Goal: Browse casually: Explore the website without a specific task or goal

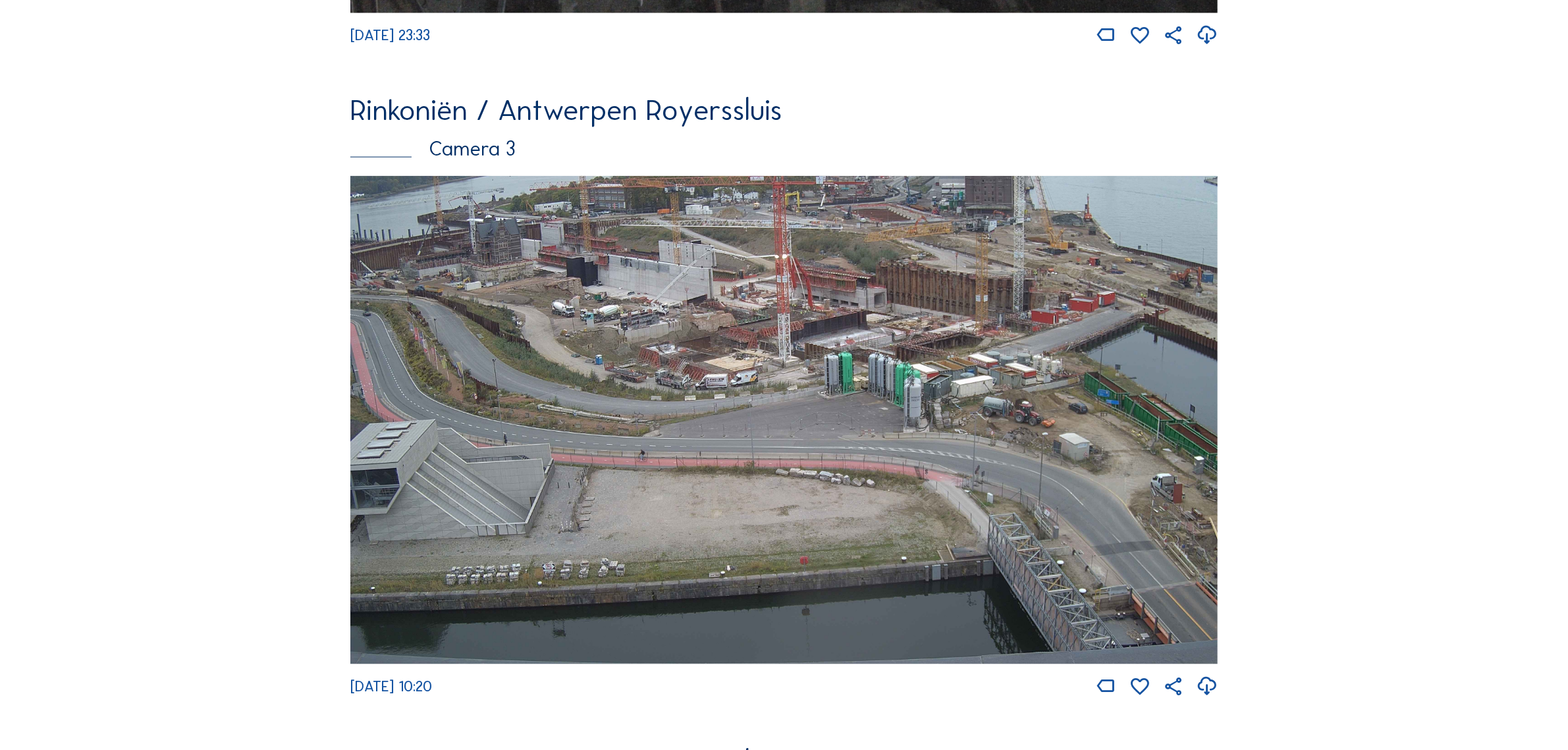
scroll to position [2554, 0]
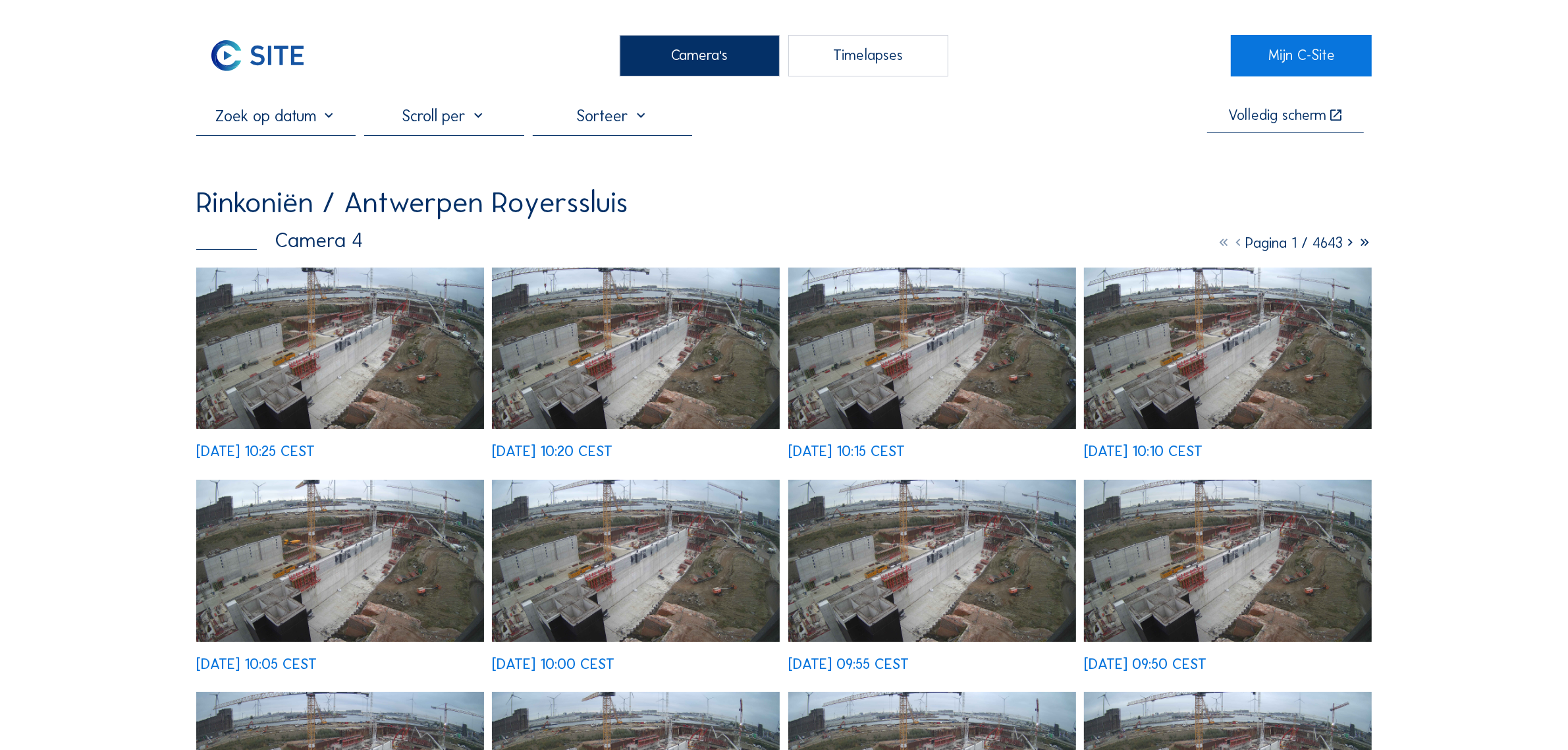
click at [296, 333] on img at bounding box center [340, 349] width 288 height 162
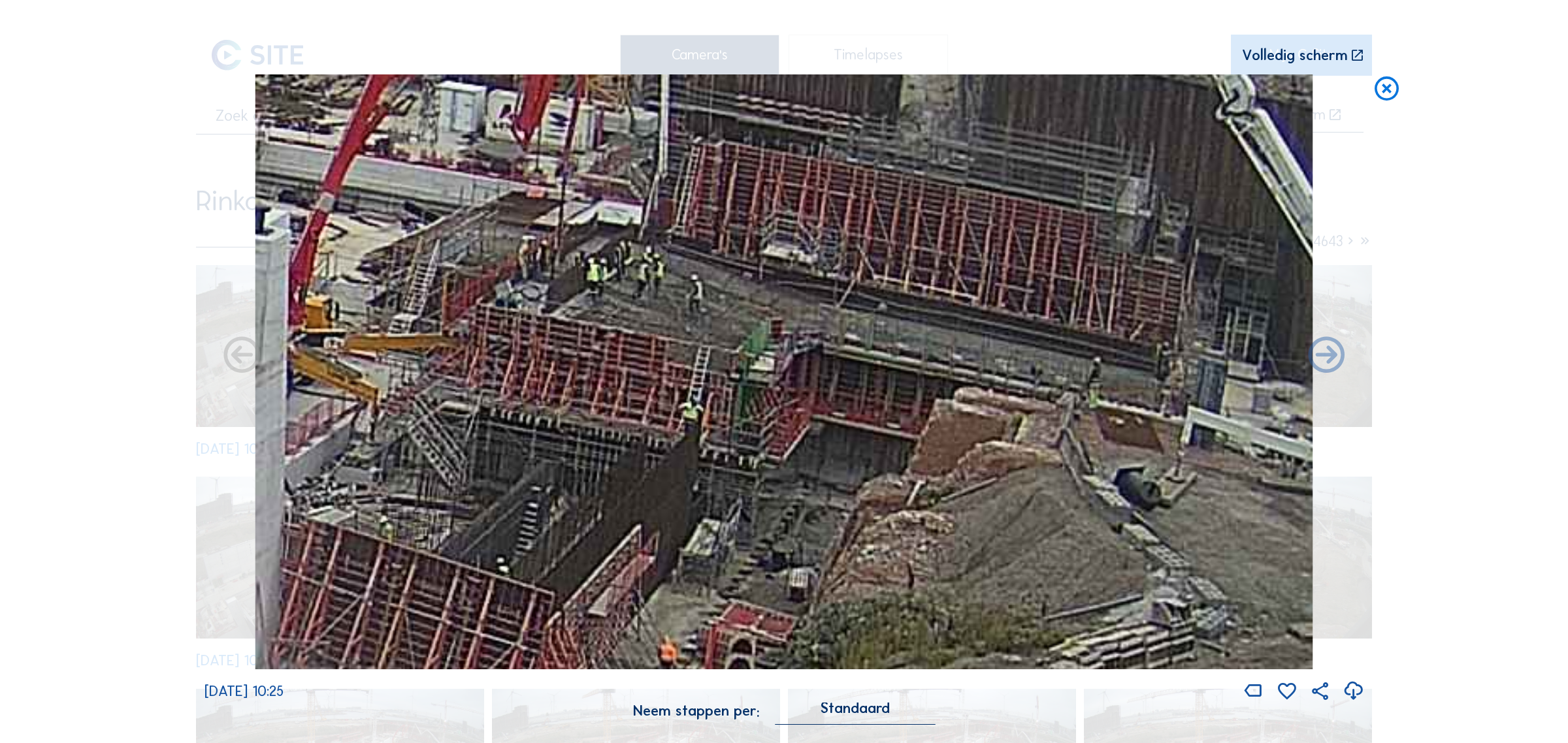
drag, startPoint x: 993, startPoint y: 282, endPoint x: 684, endPoint y: 353, distance: 317.1
click at [684, 353] on img at bounding box center [784, 371] width 1057 height 594
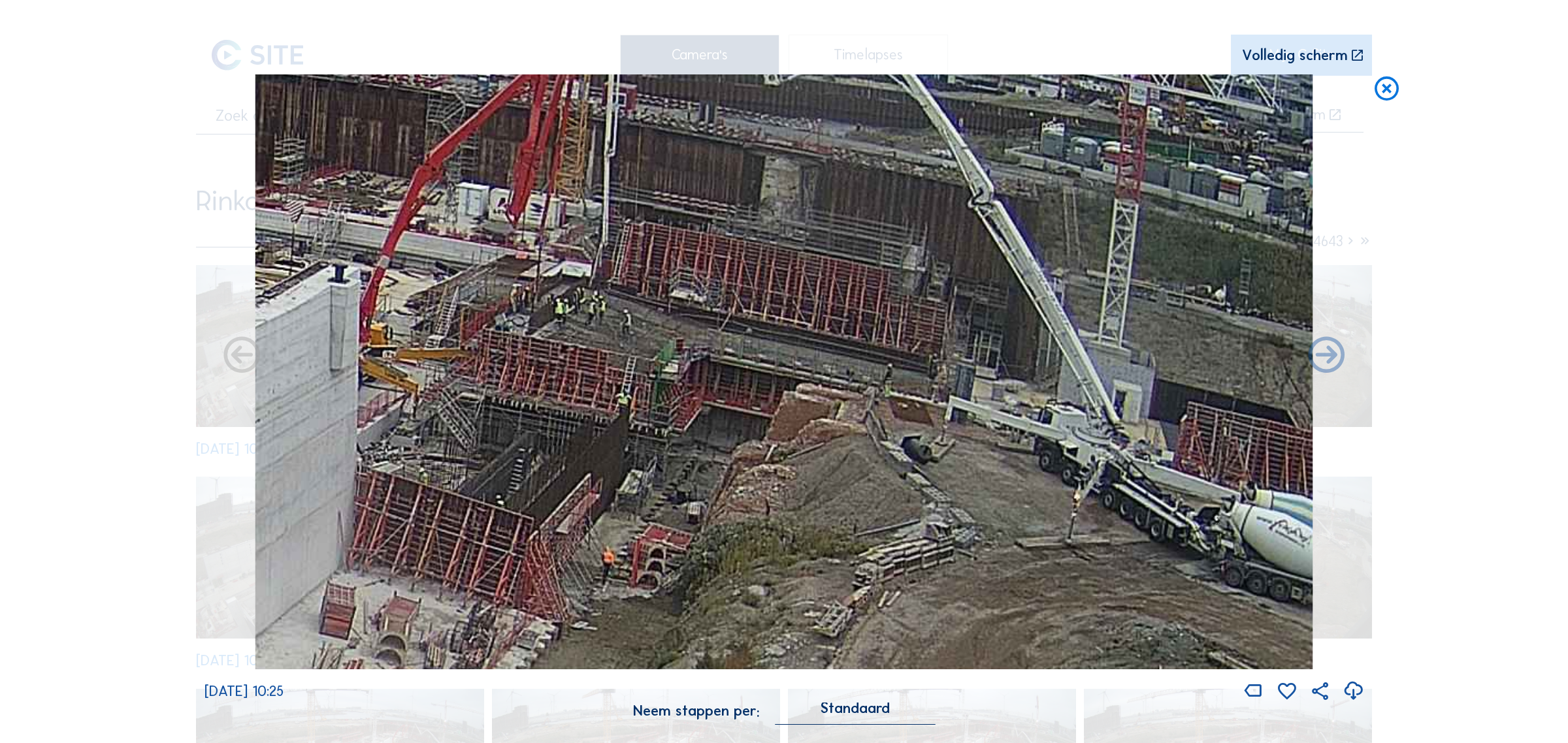
click at [1399, 92] on icon at bounding box center [1386, 89] width 29 height 30
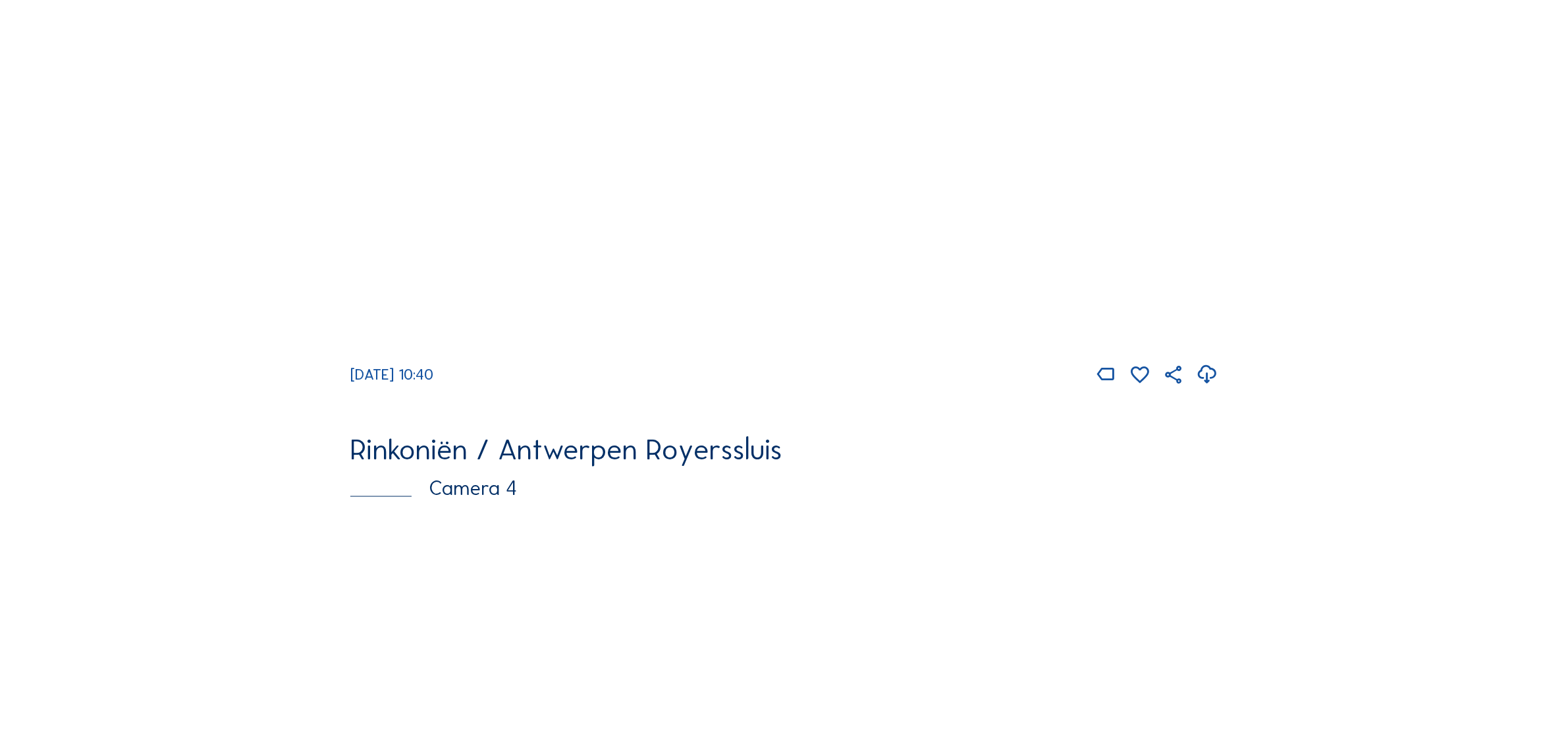
scroll to position [2719, 0]
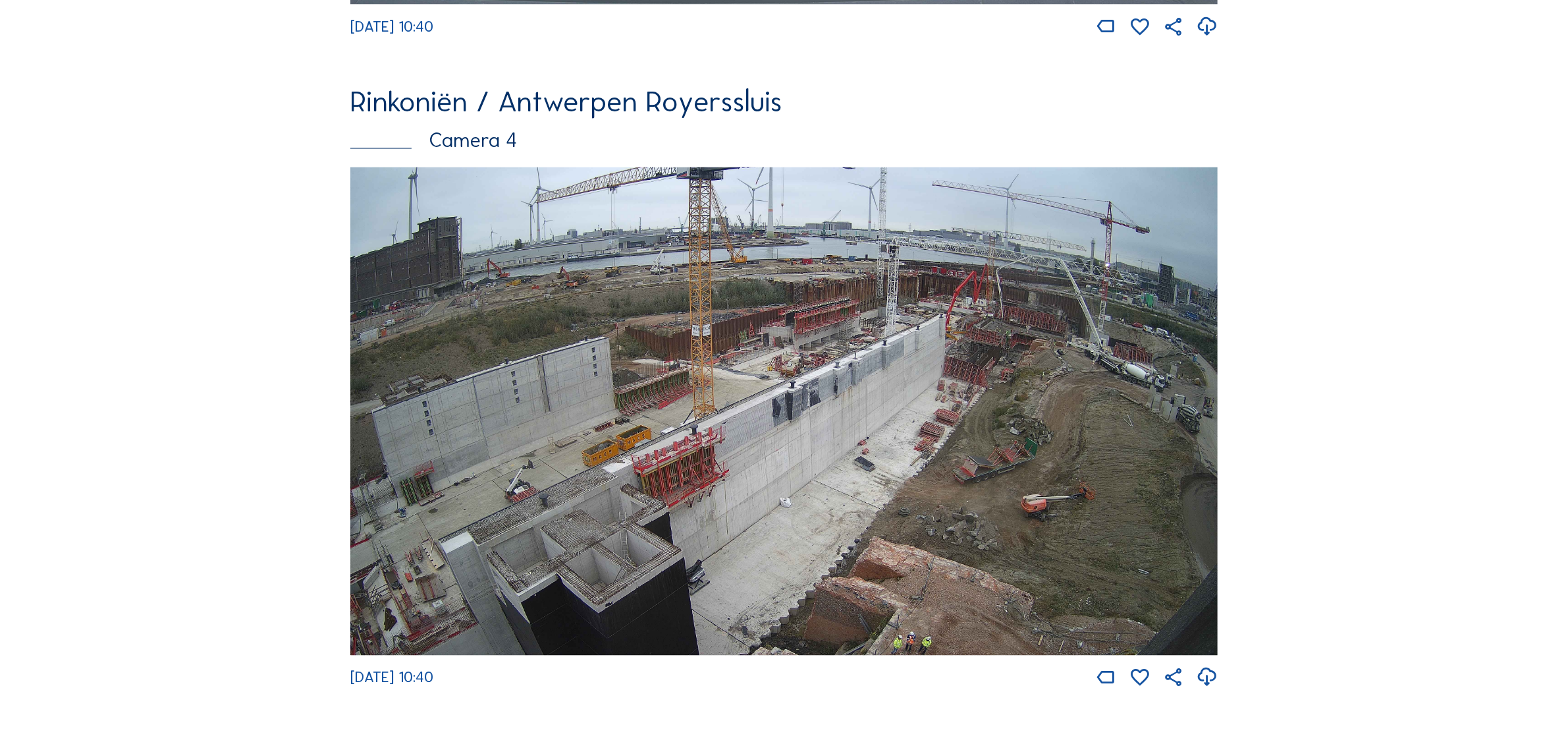
click at [1074, 433] on img at bounding box center [784, 411] width 867 height 489
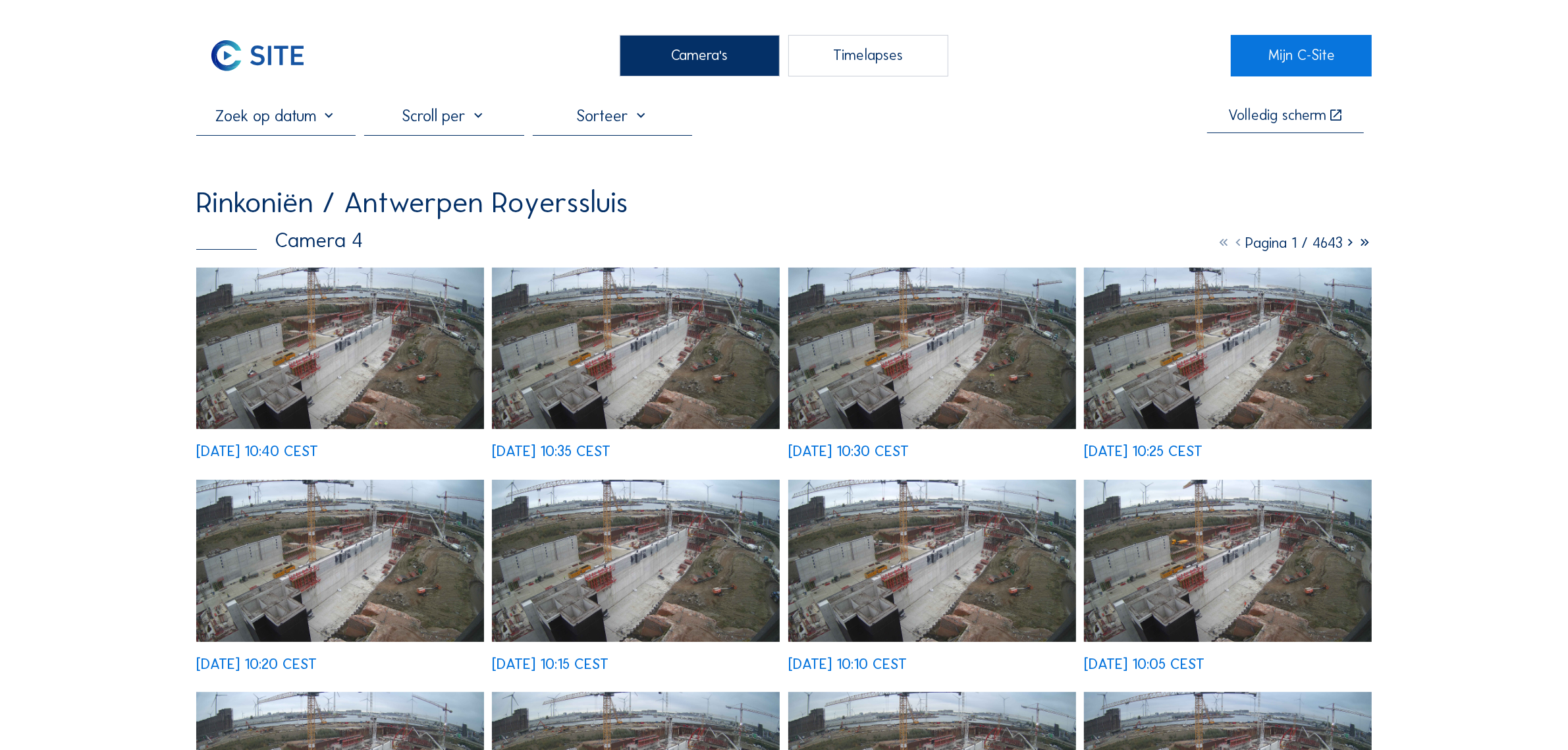
click at [304, 333] on img at bounding box center [340, 349] width 288 height 162
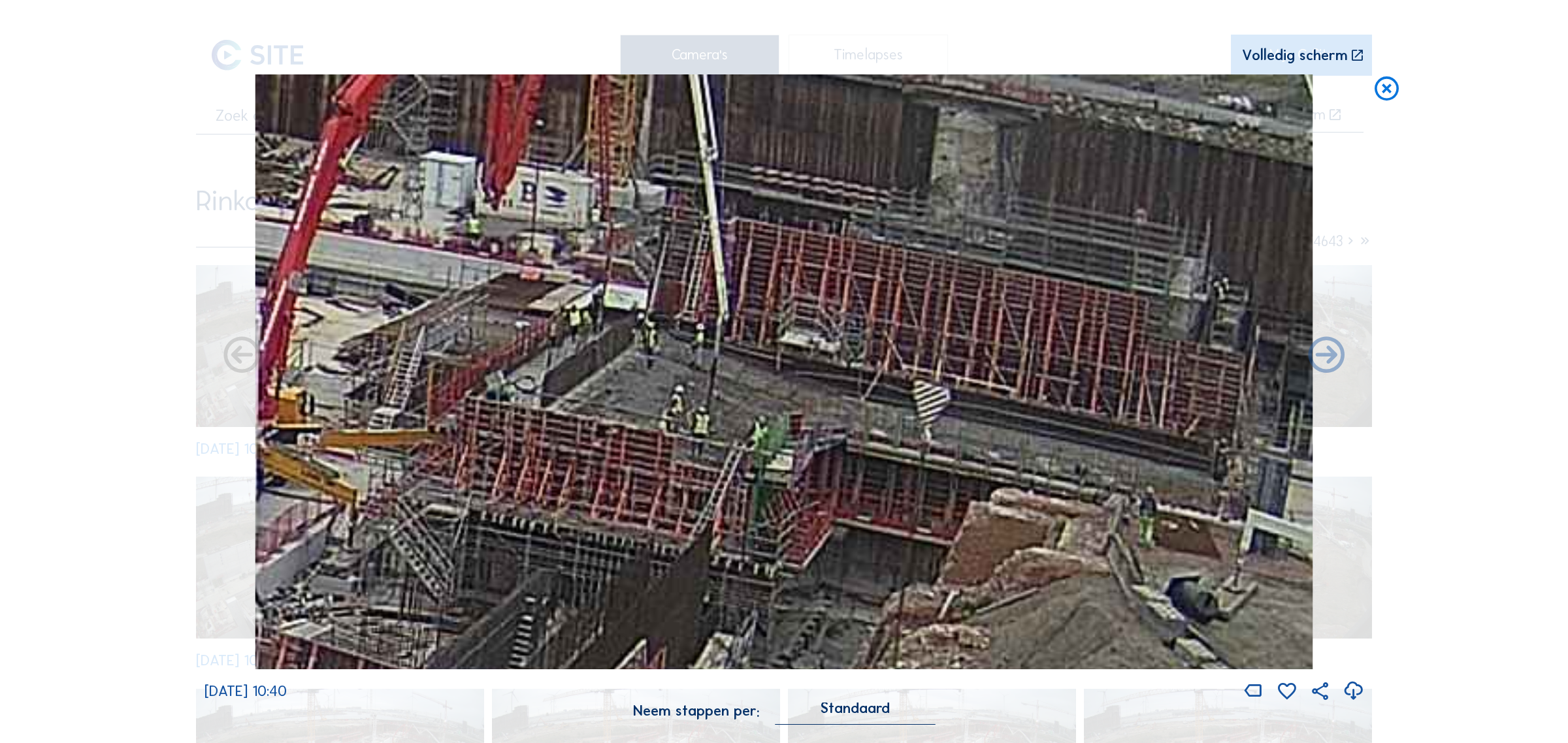
drag, startPoint x: 915, startPoint y: 294, endPoint x: 667, endPoint y: 439, distance: 287.3
click at [667, 439] on img at bounding box center [784, 371] width 1057 height 594
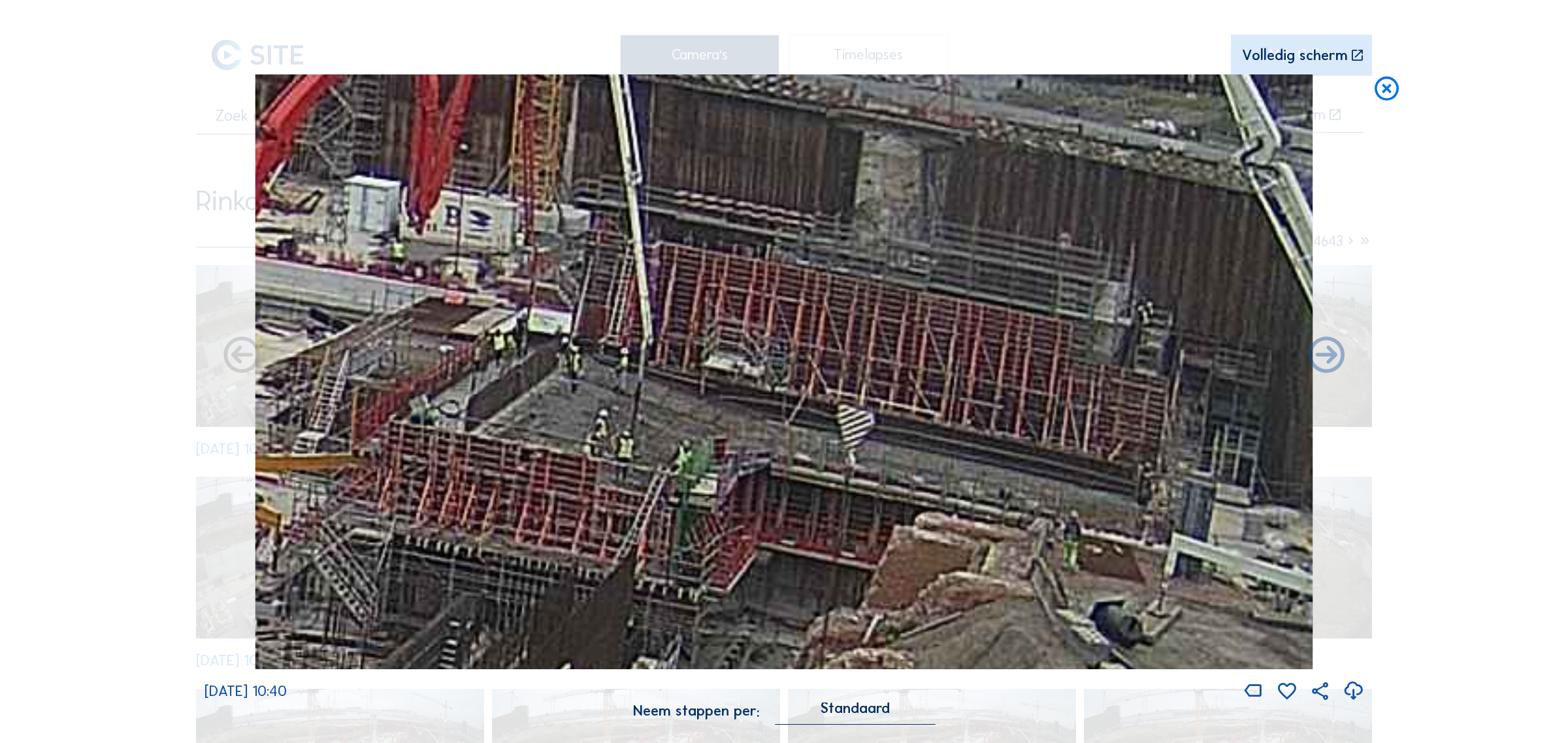
click at [1391, 88] on icon at bounding box center [1386, 89] width 29 height 30
